Goal: Task Accomplishment & Management: Complete application form

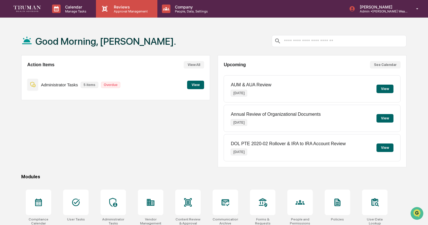
click at [125, 9] on p "Approval Management" at bounding box center [129, 11] width 41 height 4
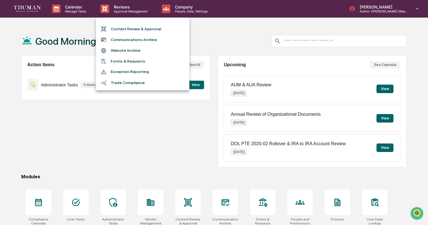
click at [130, 27] on li "Content Review & Approval" at bounding box center [142, 28] width 93 height 11
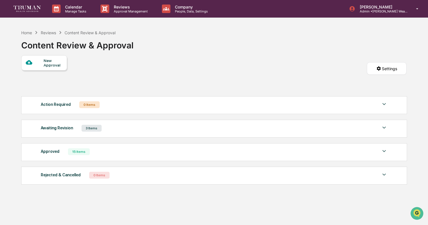
drag, startPoint x: 110, startPoint y: 129, endPoint x: 120, endPoint y: 129, distance: 10.2
click at [110, 129] on div "Awaiting Revision 3 Items" at bounding box center [214, 128] width 347 height 8
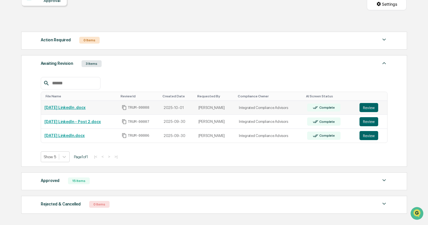
scroll to position [94, 0]
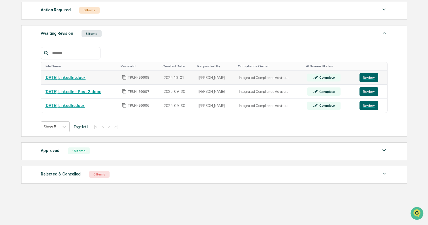
drag, startPoint x: 369, startPoint y: 77, endPoint x: 386, endPoint y: 80, distance: 16.9
click at [369, 77] on button "Review" at bounding box center [368, 77] width 19 height 9
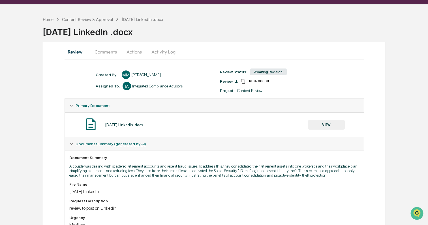
scroll to position [15, 0]
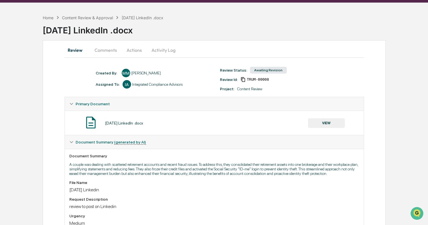
drag, startPoint x: 108, startPoint y: 51, endPoint x: 127, endPoint y: 51, distance: 19.0
click at [109, 51] on button "Comments" at bounding box center [105, 50] width 31 height 14
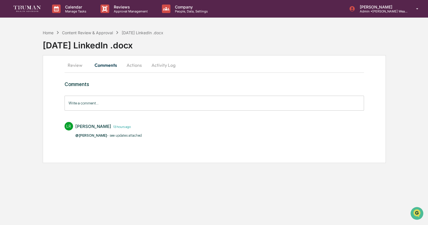
scroll to position [0, 0]
click at [137, 66] on button "Actions" at bounding box center [133, 65] width 25 height 14
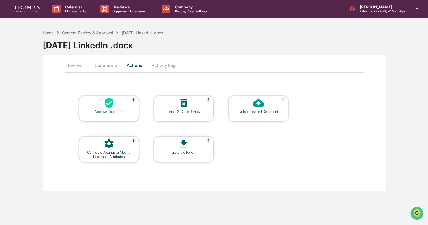
click at [103, 66] on button "Comments" at bounding box center [105, 65] width 31 height 14
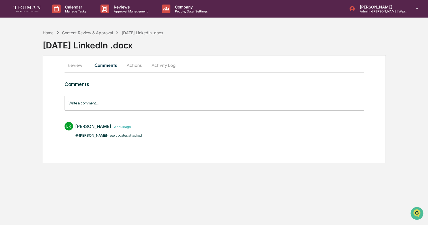
drag, startPoint x: 78, startPoint y: 66, endPoint x: 101, endPoint y: 66, distance: 22.6
click at [78, 66] on button "Review" at bounding box center [77, 65] width 25 height 14
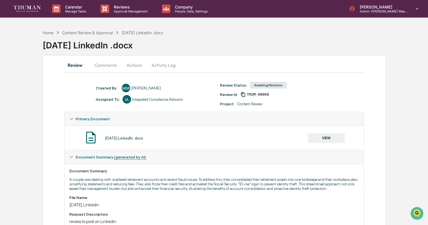
click at [332, 134] on button "VIEW" at bounding box center [326, 138] width 37 height 10
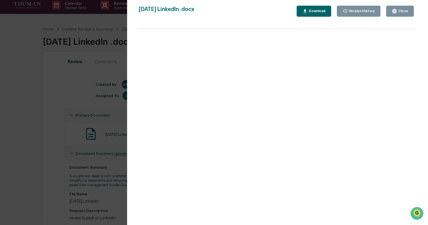
scroll to position [4, 0]
click at [407, 8] on button "Close" at bounding box center [400, 11] width 28 height 11
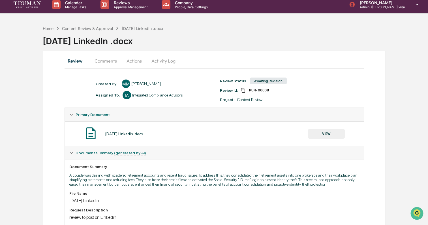
click at [134, 63] on button "Actions" at bounding box center [133, 61] width 25 height 14
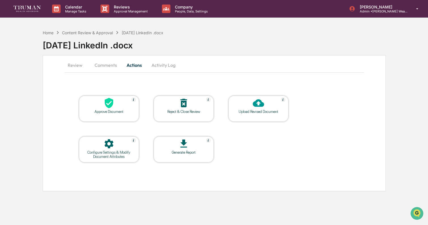
scroll to position [0, 0]
drag, startPoint x: 102, startPoint y: 64, endPoint x: 117, endPoint y: 67, distance: 15.0
click at [102, 64] on button "Comments" at bounding box center [105, 65] width 31 height 14
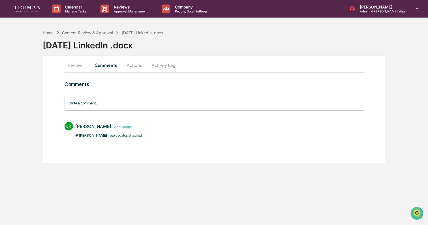
drag, startPoint x: 80, startPoint y: 63, endPoint x: 96, endPoint y: 67, distance: 16.3
click at [80, 63] on button "Review" at bounding box center [77, 65] width 25 height 14
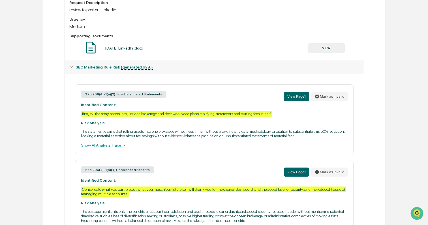
scroll to position [218, 0]
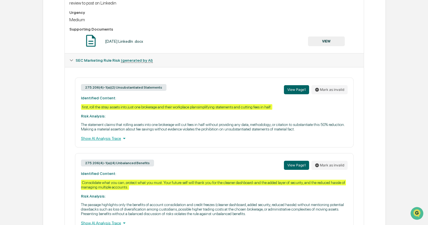
click at [324, 46] on button "VIEW" at bounding box center [326, 41] width 37 height 10
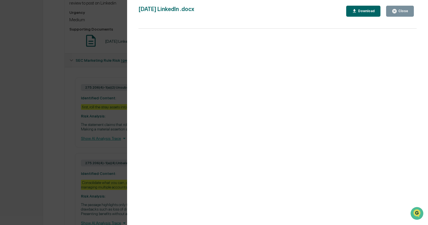
scroll to position [217, 0]
click at [403, 10] on div "Close" at bounding box center [402, 11] width 11 height 4
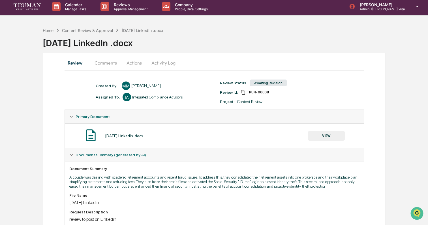
scroll to position [0, 0]
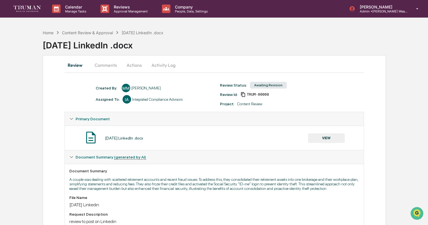
drag, startPoint x: 161, startPoint y: 65, endPoint x: 199, endPoint y: 63, distance: 38.5
click at [161, 65] on button "Activity Log" at bounding box center [163, 65] width 33 height 14
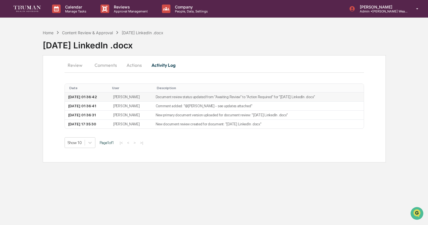
click at [201, 98] on td "Document review status updated from "Awaiting Review" to "Action Required" for …" at bounding box center [258, 97] width 212 height 9
click at [135, 106] on td "[PERSON_NAME]" at bounding box center [131, 106] width 42 height 9
click at [138, 97] on td "[PERSON_NAME]" at bounding box center [131, 97] width 42 height 9
click at [310, 97] on td "Document review status updated from "Awaiting Review" to "Action Required" for …" at bounding box center [258, 97] width 212 height 9
click at [110, 64] on button "Comments" at bounding box center [105, 65] width 31 height 14
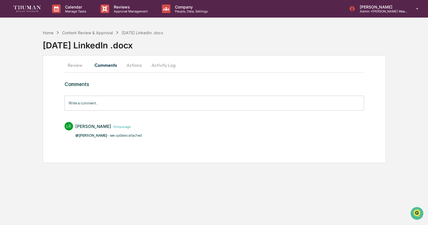
click at [79, 66] on button "Review" at bounding box center [77, 65] width 25 height 14
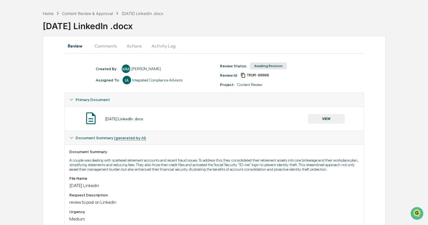
scroll to position [3, 0]
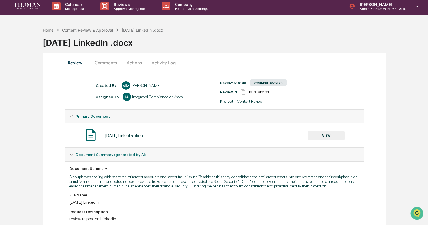
click at [332, 136] on button "VIEW" at bounding box center [326, 136] width 37 height 10
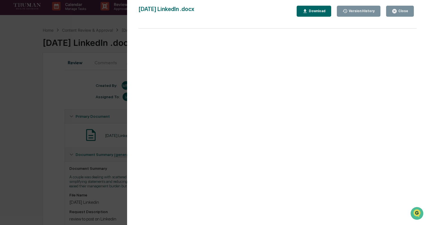
click at [364, 10] on div "Version History" at bounding box center [360, 11] width 27 height 4
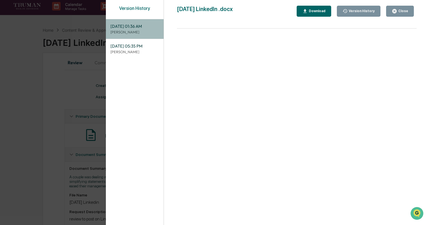
click at [142, 30] on p "[PERSON_NAME]" at bounding box center [134, 31] width 49 height 5
click at [135, 48] on span "10/01/2025, 05:35 PM" at bounding box center [134, 46] width 49 height 6
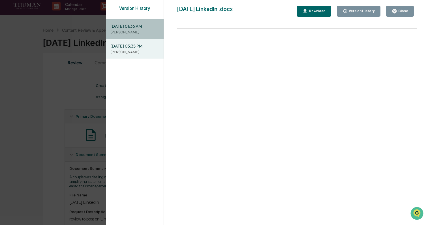
click at [144, 25] on span "10/07/2025, 01:36 AM" at bounding box center [134, 26] width 49 height 6
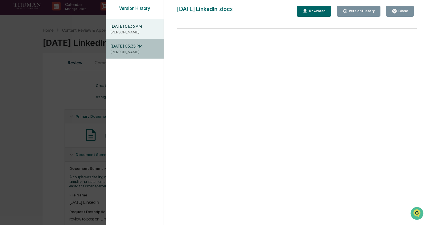
click at [139, 47] on span "10/01/2025, 05:35 PM" at bounding box center [134, 46] width 49 height 6
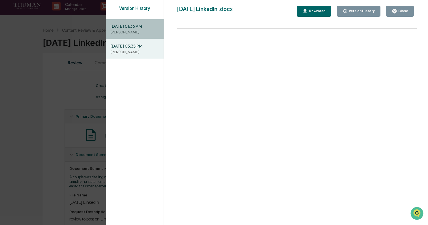
click at [145, 27] on span "10/07/2025, 01:36 AM" at bounding box center [134, 26] width 49 height 6
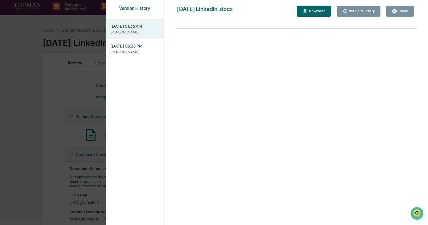
click at [310, 8] on div "Download" at bounding box center [313, 10] width 23 height 5
click at [133, 50] on p "[PERSON_NAME]" at bounding box center [134, 51] width 49 height 5
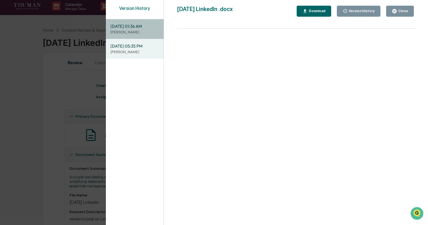
click at [144, 26] on span "10/07/2025, 01:36 AM" at bounding box center [134, 26] width 49 height 6
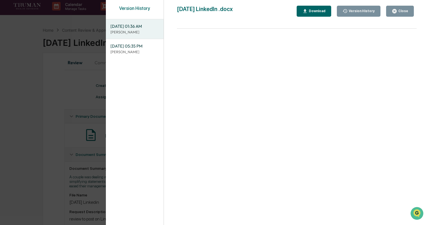
click at [358, 12] on div "Version History" at bounding box center [360, 11] width 27 height 4
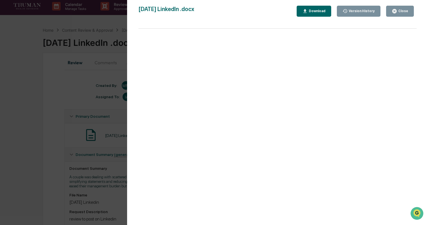
click at [358, 12] on div "Version History" at bounding box center [360, 11] width 27 height 4
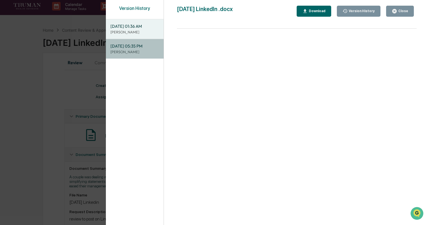
click at [150, 50] on p "[PERSON_NAME]" at bounding box center [134, 51] width 49 height 5
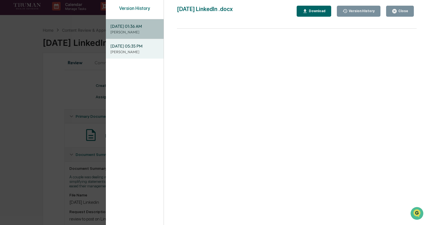
click at [145, 31] on p "[PERSON_NAME]" at bounding box center [134, 31] width 49 height 5
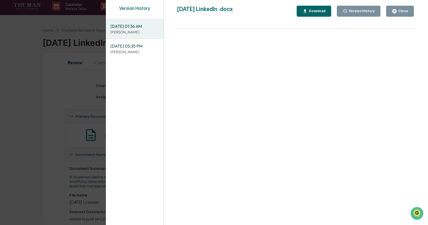
click at [405, 9] on div "Close" at bounding box center [402, 11] width 11 height 4
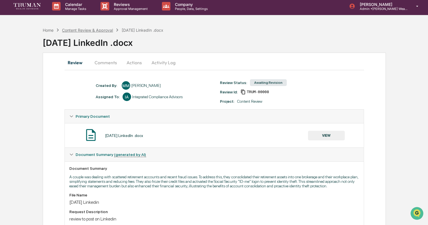
click at [101, 30] on div "Content Review & Approval" at bounding box center [87, 30] width 51 height 5
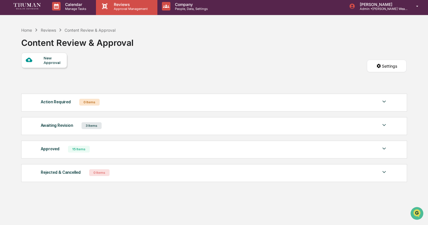
click at [125, 8] on p "Approval Management" at bounding box center [129, 9] width 41 height 4
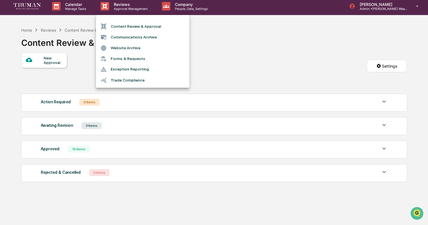
drag, startPoint x: 105, startPoint y: 126, endPoint x: 148, endPoint y: 128, distance: 43.1
click at [106, 125] on div at bounding box center [214, 112] width 428 height 225
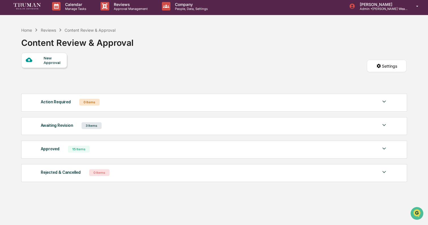
click at [384, 125] on img at bounding box center [384, 125] width 7 height 7
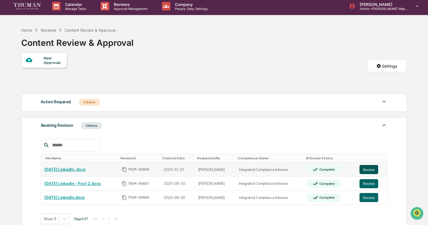
click at [374, 169] on button "Review" at bounding box center [368, 169] width 19 height 9
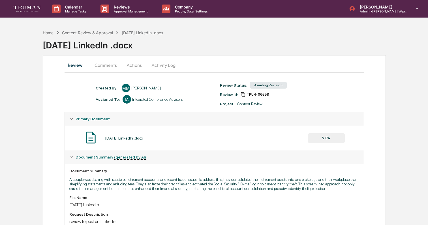
drag, startPoint x: 135, startPoint y: 67, endPoint x: 132, endPoint y: 67, distance: 2.8
click at [135, 66] on button "Actions" at bounding box center [133, 65] width 25 height 14
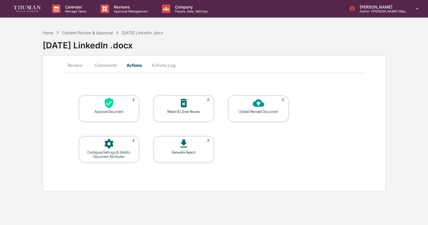
click at [120, 65] on button "Comments" at bounding box center [105, 65] width 31 height 14
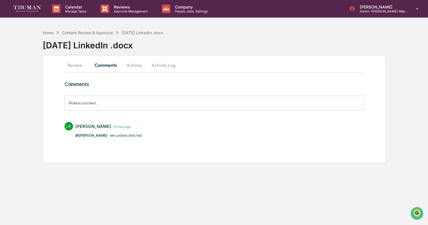
click at [137, 66] on button "Actions" at bounding box center [133, 65] width 25 height 14
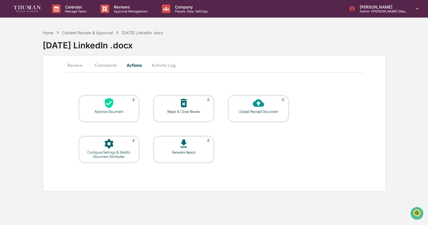
click at [113, 106] on icon at bounding box center [108, 102] width 11 height 11
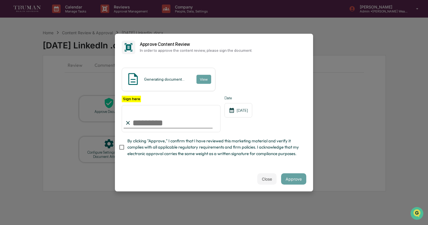
click at [160, 123] on input "Sign here" at bounding box center [171, 118] width 99 height 27
type input "**********"
drag, startPoint x: 202, startPoint y: 117, endPoint x: 241, endPoint y: 119, distance: 38.8
click at [203, 117] on input "**********" at bounding box center [171, 118] width 99 height 27
drag, startPoint x: 263, startPoint y: 178, endPoint x: 263, endPoint y: 166, distance: 11.9
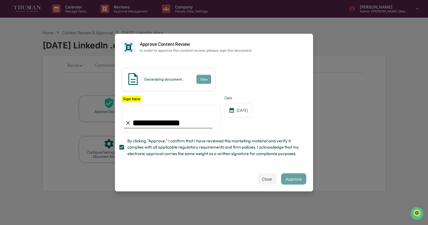
click at [263, 177] on button "Close" at bounding box center [266, 178] width 19 height 11
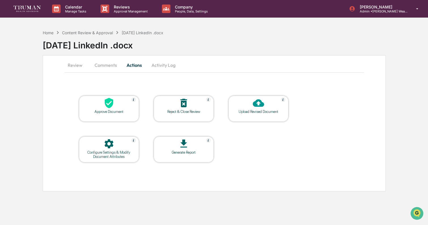
click at [105, 109] on div at bounding box center [109, 103] width 57 height 12
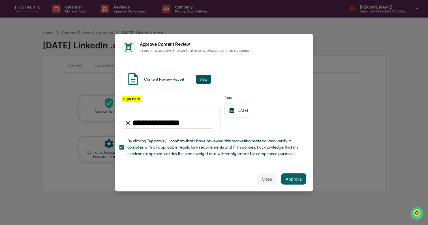
click at [205, 79] on button "View" at bounding box center [203, 79] width 15 height 9
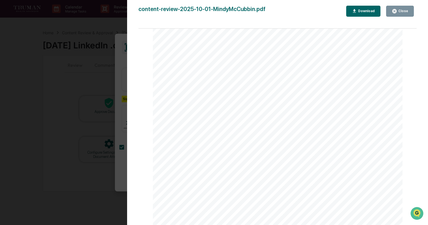
scroll to position [453, 0]
drag, startPoint x: 355, startPoint y: 133, endPoint x: 358, endPoint y: 133, distance: 2.9
click at [356, 133] on div "Relevant Text: Consolidate what you can, protect what you must. Your future sel…" at bounding box center [278, 136] width 250 height 353
drag, startPoint x: 364, startPoint y: 133, endPoint x: 252, endPoint y: 129, distance: 113.0
click at [252, 129] on div "Relevant Text: Consolidate what you can, protect what you must. Your future sel…" at bounding box center [278, 136] width 250 height 353
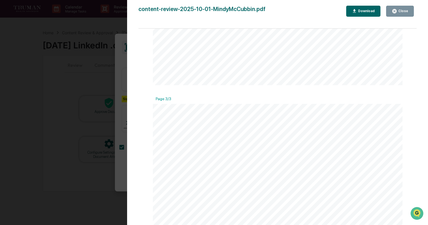
scroll to position [717, 0]
click at [184, 102] on link at bounding box center [186, 100] width 20 height 5
click at [403, 10] on div "Close" at bounding box center [402, 11] width 11 height 4
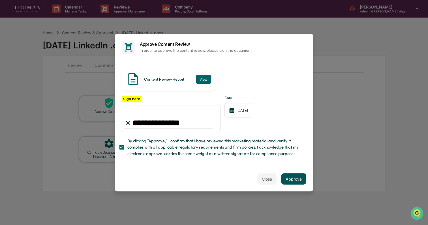
click at [298, 179] on button "Approve" at bounding box center [293, 178] width 25 height 11
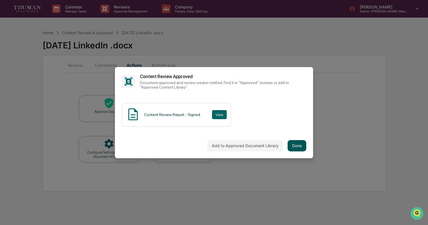
click at [301, 145] on button "Done" at bounding box center [296, 145] width 19 height 11
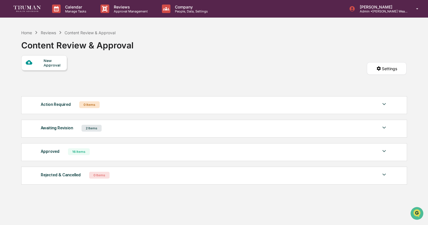
click at [88, 150] on div "16 Items" at bounding box center [79, 151] width 22 height 7
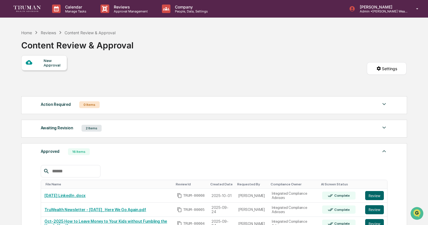
click at [118, 128] on div "Awaiting Revision 2 Items" at bounding box center [214, 128] width 347 height 8
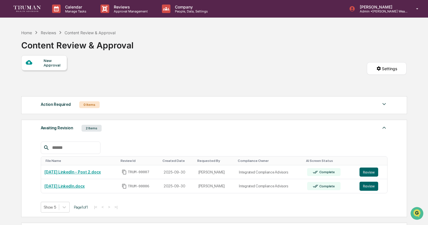
click at [116, 105] on div "Action Required 0 Items" at bounding box center [214, 105] width 347 height 8
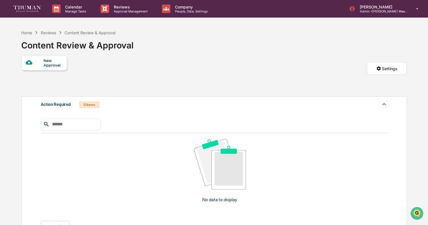
click at [49, 62] on div "New Approval" at bounding box center [53, 62] width 19 height 9
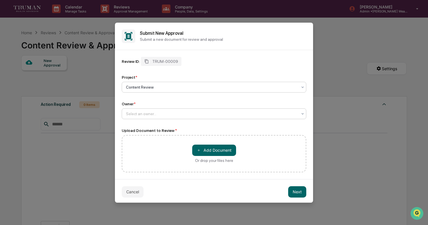
click at [171, 116] on div at bounding box center [211, 114] width 171 height 6
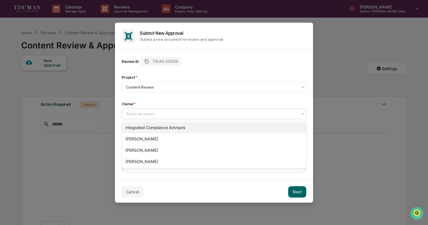
drag, startPoint x: 172, startPoint y: 129, endPoint x: 209, endPoint y: 140, distance: 38.5
click at [173, 129] on div "Integrated Compliance Advisors" at bounding box center [214, 127] width 184 height 11
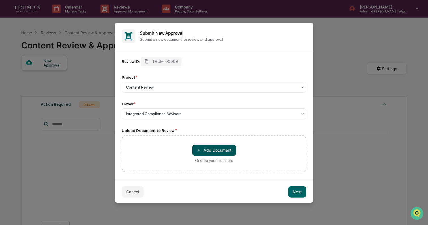
click at [218, 148] on button "＋ Add Document" at bounding box center [214, 150] width 44 height 11
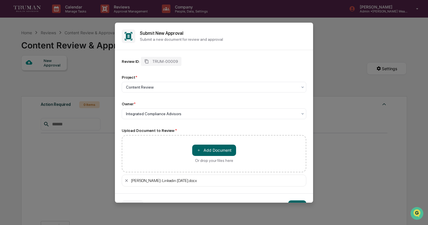
scroll to position [16, 0]
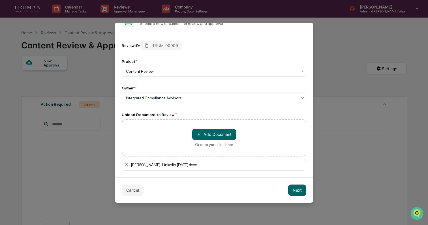
click at [297, 192] on button "Next" at bounding box center [297, 189] width 18 height 11
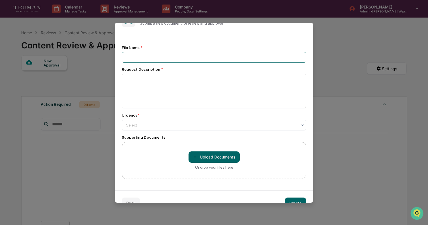
click at [160, 62] on input at bounding box center [214, 57] width 184 height 10
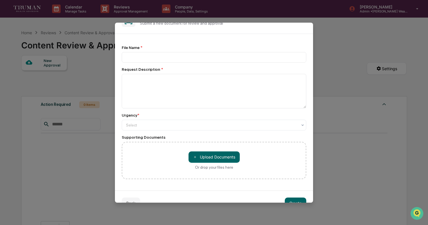
click at [298, 44] on div "File Name * Request Description * Urgency * Select Supporting Documents ＋ Uploa…" at bounding box center [214, 112] width 184 height 143
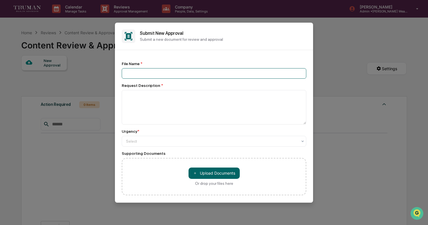
click at [183, 74] on input at bounding box center [214, 73] width 184 height 10
type input "**********"
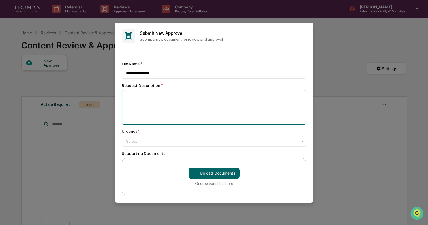
click at [179, 102] on textarea at bounding box center [214, 107] width 184 height 35
type textarea "**********"
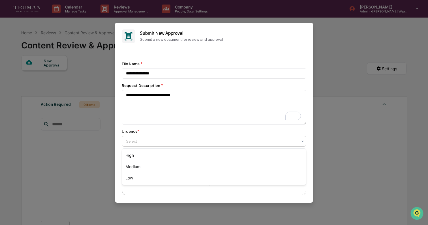
click at [184, 143] on div at bounding box center [211, 141] width 171 height 6
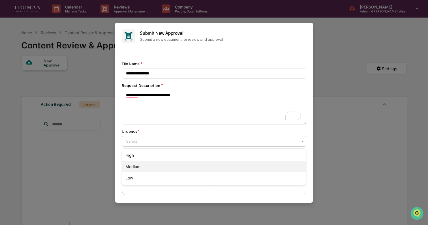
drag, startPoint x: 178, startPoint y: 167, endPoint x: 242, endPoint y: 162, distance: 63.8
click at [178, 167] on div "Medium" at bounding box center [214, 166] width 184 height 11
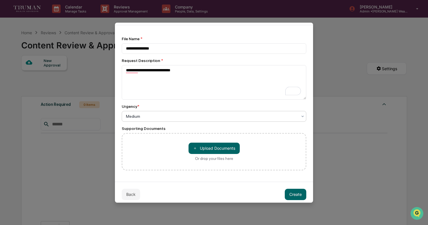
scroll to position [30, 0]
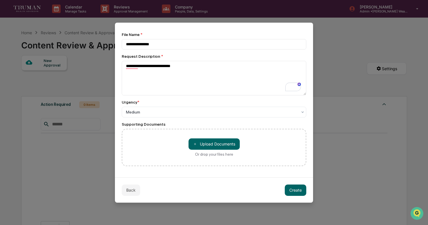
drag, startPoint x: 300, startPoint y: 188, endPoint x: 332, endPoint y: 186, distance: 32.3
click at [300, 188] on button "Create" at bounding box center [296, 189] width 22 height 11
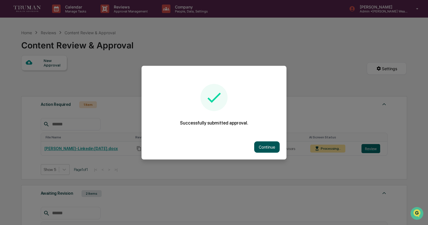
click at [272, 143] on button "Continue" at bounding box center [266, 146] width 25 height 11
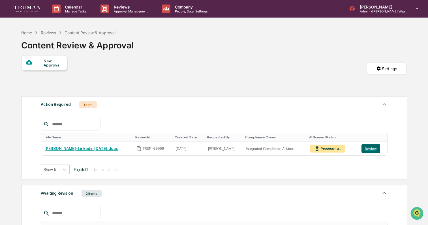
click at [51, 65] on div "New Approval" at bounding box center [53, 62] width 19 height 9
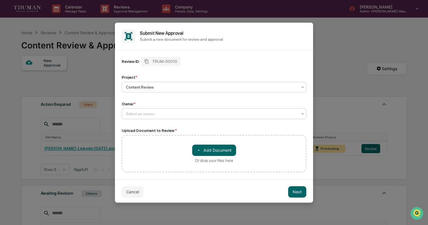
click at [182, 111] on div at bounding box center [211, 114] width 171 height 6
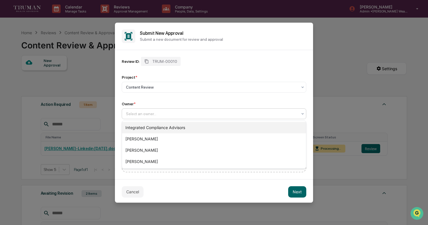
click at [169, 126] on div "Integrated Compliance Advisors" at bounding box center [214, 127] width 184 height 11
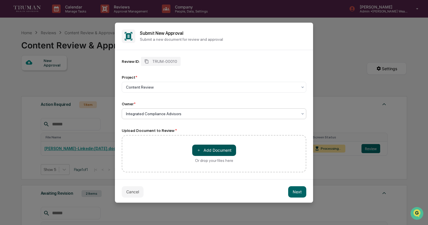
click at [220, 152] on button "＋ Add Document" at bounding box center [214, 150] width 44 height 11
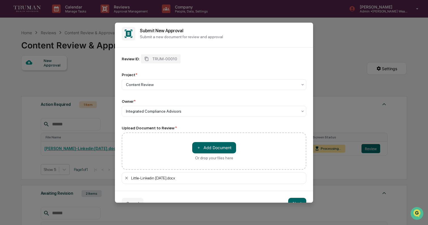
scroll to position [16, 0]
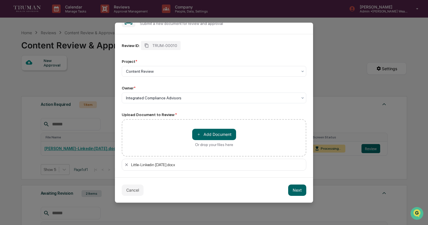
drag, startPoint x: 298, startPoint y: 191, endPoint x: 302, endPoint y: 191, distance: 4.5
click at [298, 191] on button "Next" at bounding box center [297, 189] width 18 height 11
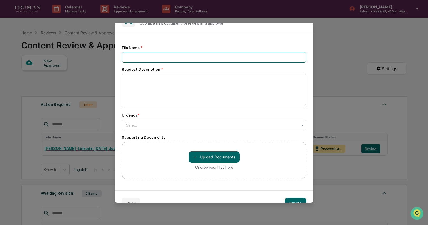
click at [141, 59] on input at bounding box center [214, 57] width 184 height 10
type input "**********"
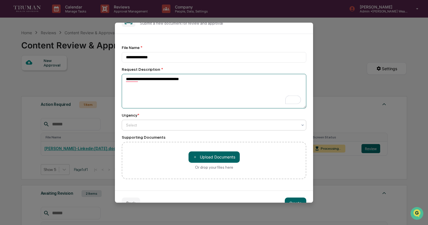
type textarea "**********"
click at [188, 126] on div at bounding box center [211, 125] width 171 height 6
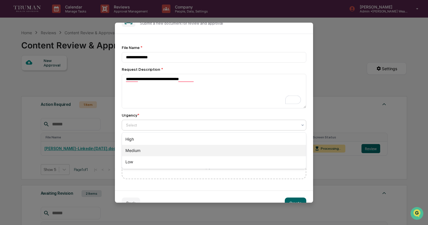
click at [184, 148] on div "Medium" at bounding box center [214, 150] width 184 height 11
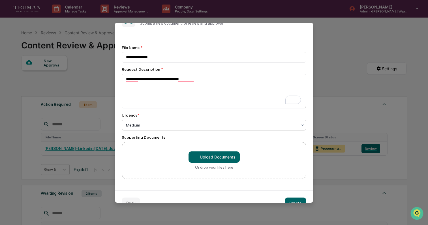
scroll to position [30, 0]
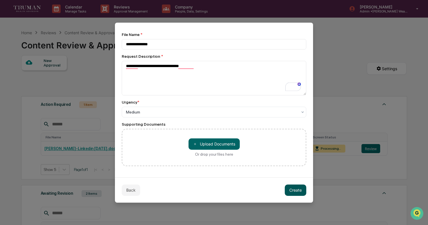
click at [296, 186] on button "Create" at bounding box center [296, 189] width 22 height 11
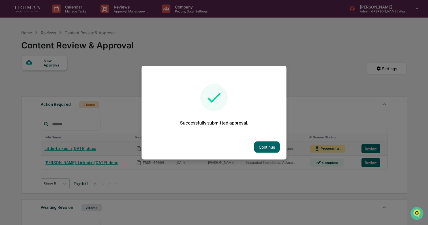
drag, startPoint x: 267, startPoint y: 148, endPoint x: 250, endPoint y: 147, distance: 17.0
click at [267, 148] on button "Continue" at bounding box center [266, 146] width 25 height 11
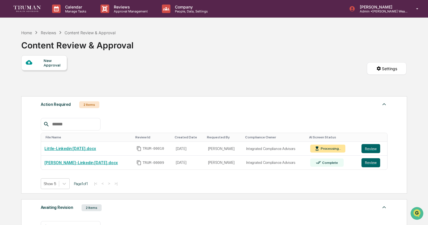
click at [51, 59] on div "New Approval" at bounding box center [53, 62] width 19 height 9
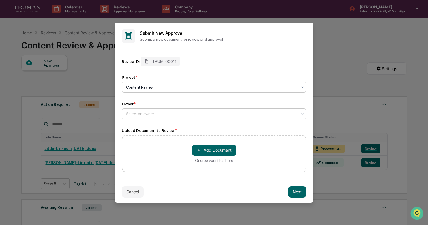
click at [181, 113] on div at bounding box center [211, 114] width 171 height 6
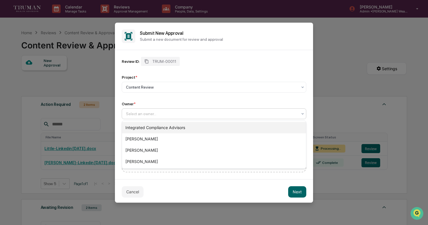
click at [175, 128] on div "Integrated Compliance Advisors" at bounding box center [214, 127] width 184 height 11
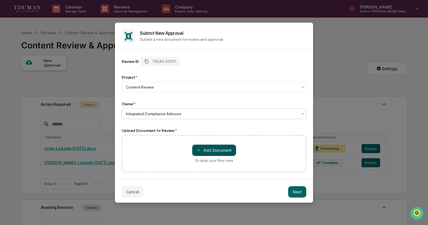
click at [217, 151] on button "＋ Add Document" at bounding box center [214, 150] width 44 height 11
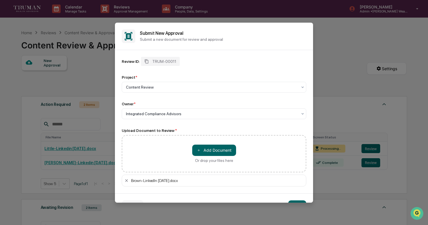
scroll to position [16, 0]
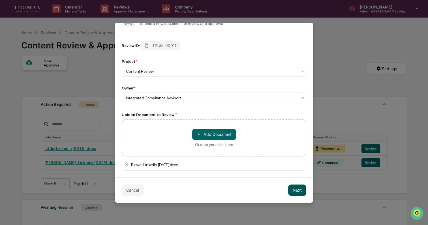
click at [302, 188] on button "Next" at bounding box center [297, 189] width 18 height 11
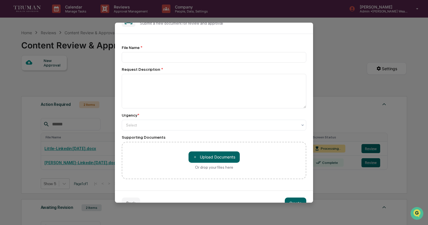
scroll to position [30, 0]
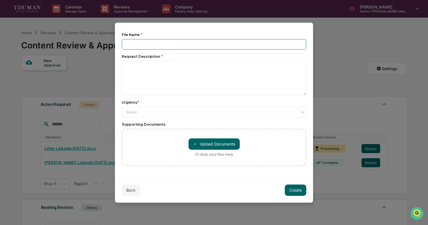
click at [158, 45] on input at bounding box center [214, 44] width 184 height 10
type input "**********"
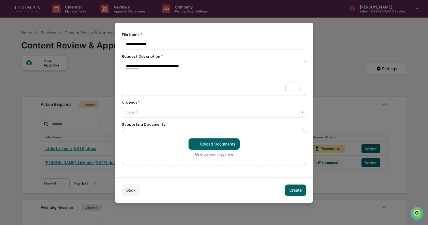
type textarea "**********"
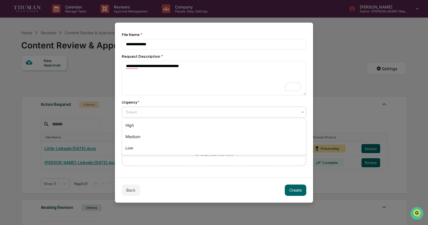
click at [180, 110] on div at bounding box center [211, 112] width 171 height 6
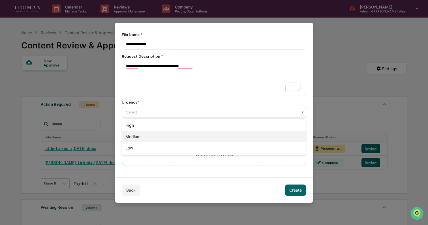
drag, startPoint x: 166, startPoint y: 136, endPoint x: 238, endPoint y: 140, distance: 72.3
click at [167, 135] on div "Medium" at bounding box center [214, 136] width 184 height 11
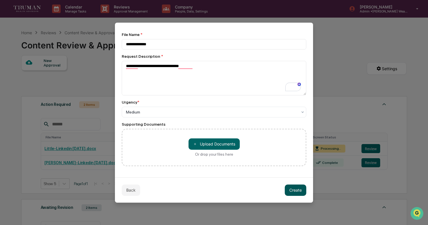
click at [299, 190] on button "Create" at bounding box center [296, 189] width 22 height 11
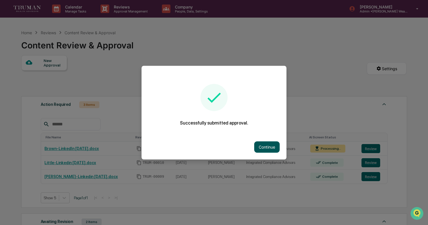
click at [263, 141] on button "Continue" at bounding box center [266, 146] width 25 height 11
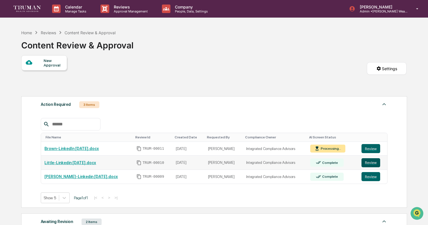
click at [373, 162] on button "Review" at bounding box center [370, 162] width 19 height 9
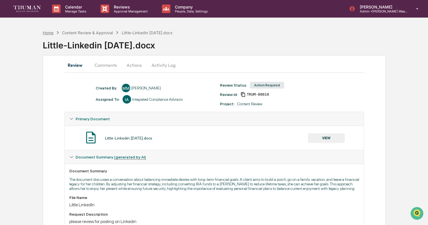
click at [49, 32] on div "Home" at bounding box center [48, 32] width 11 height 5
